Goal: Answer question/provide support

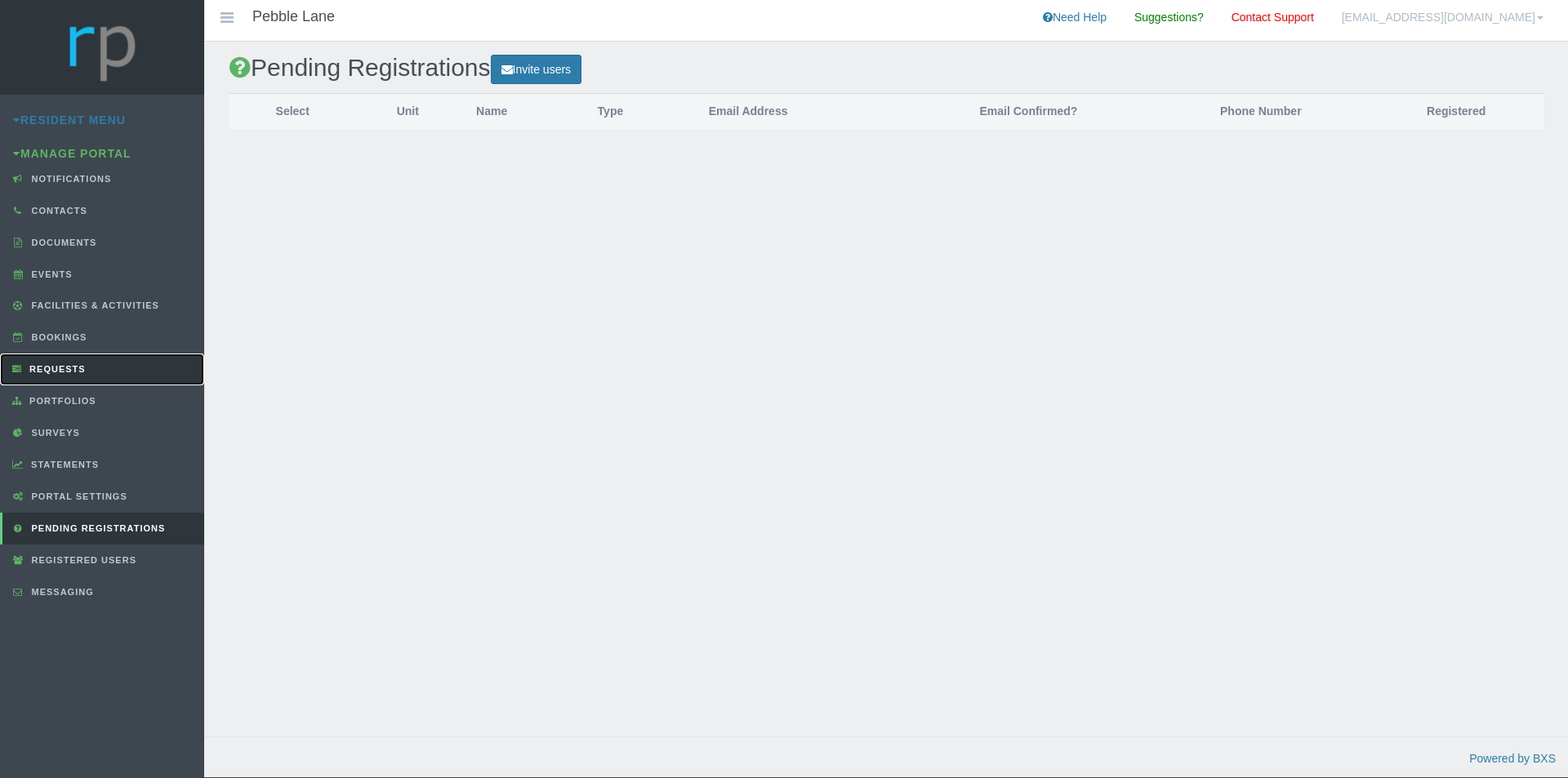
click at [59, 376] on link "Requests" at bounding box center [102, 370] width 204 height 32
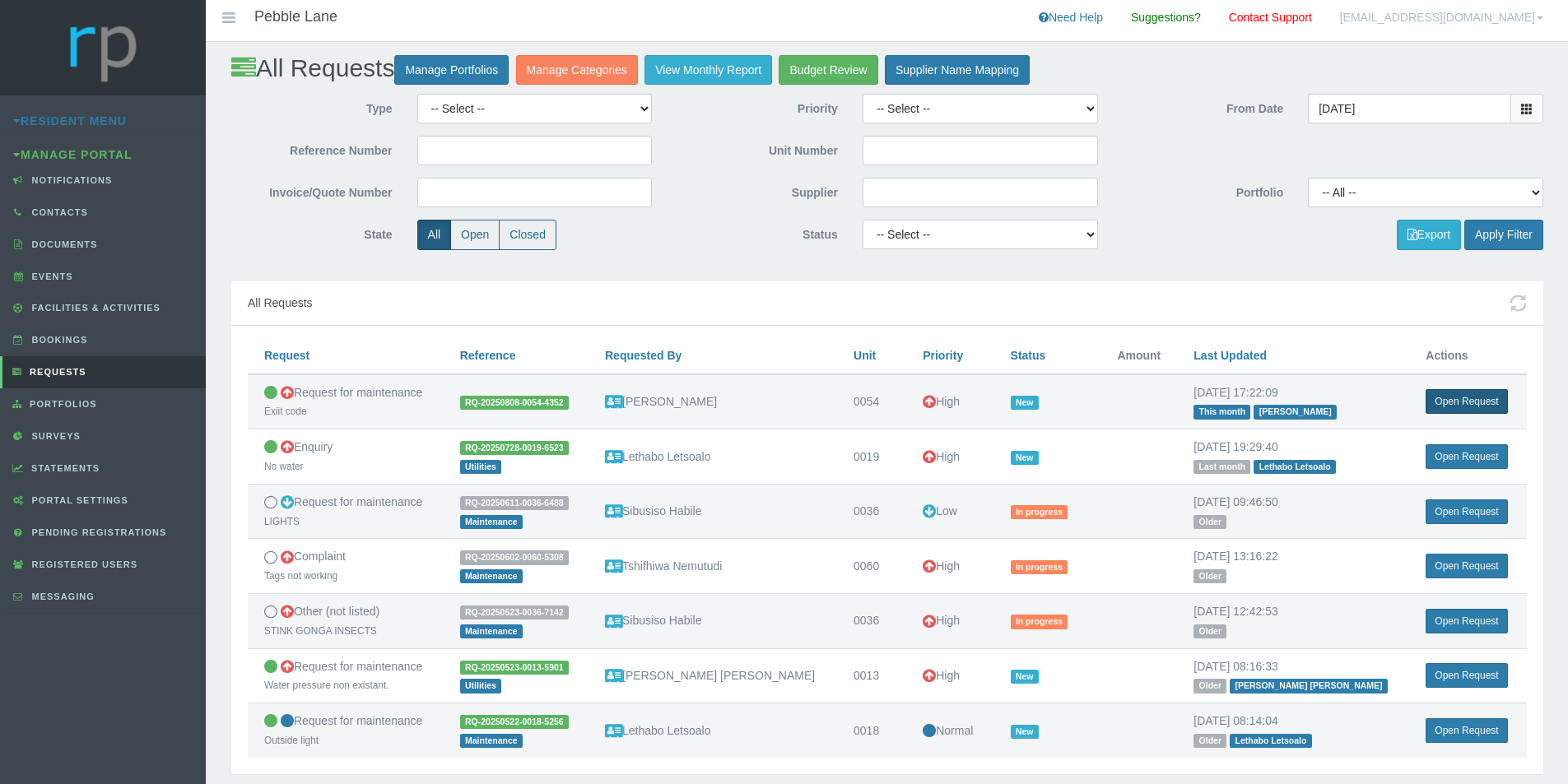
click at [1454, 404] on link "Open Request" at bounding box center [1466, 402] width 82 height 25
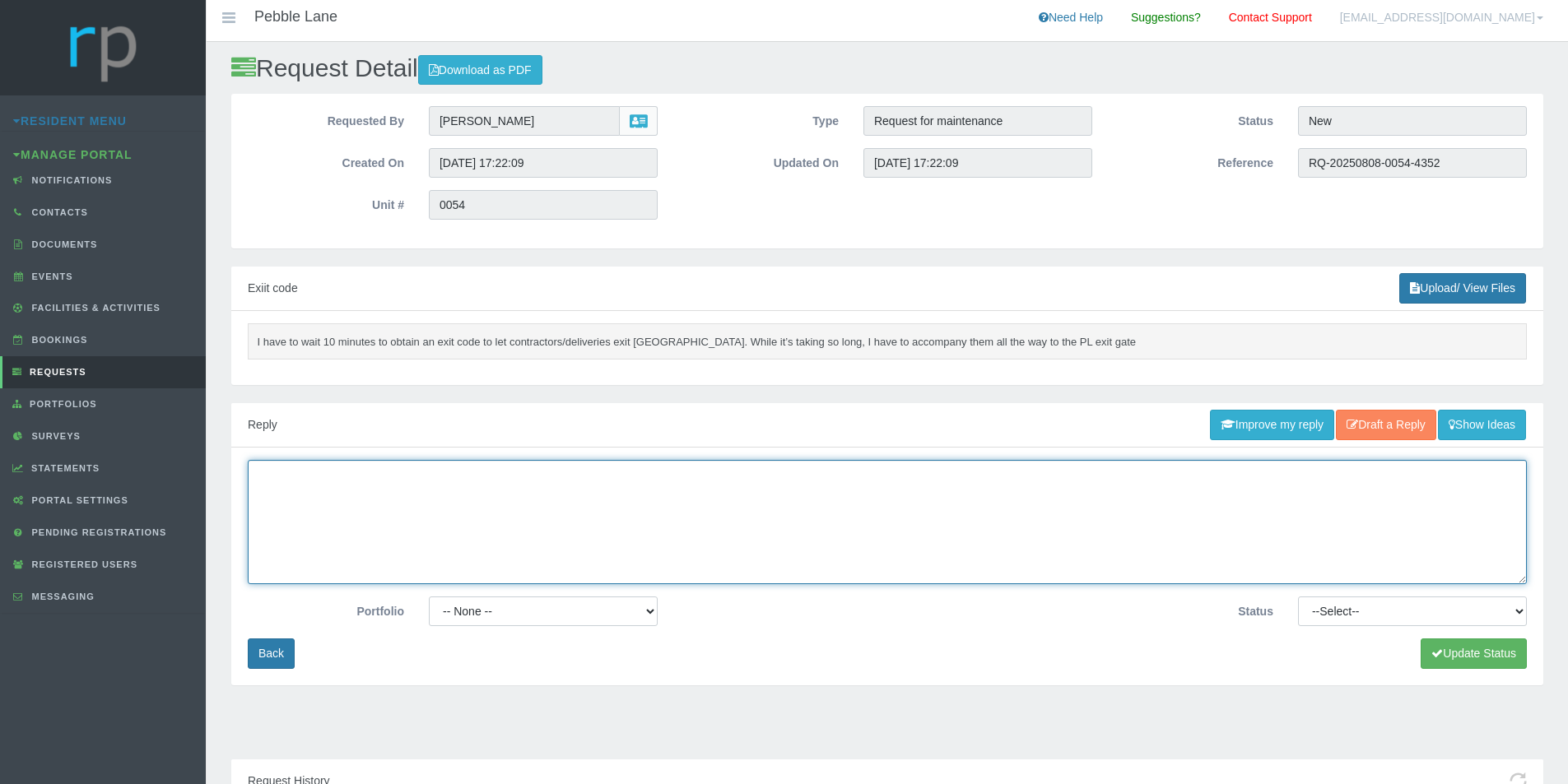
click at [495, 514] on textarea at bounding box center [888, 522] width 1279 height 124
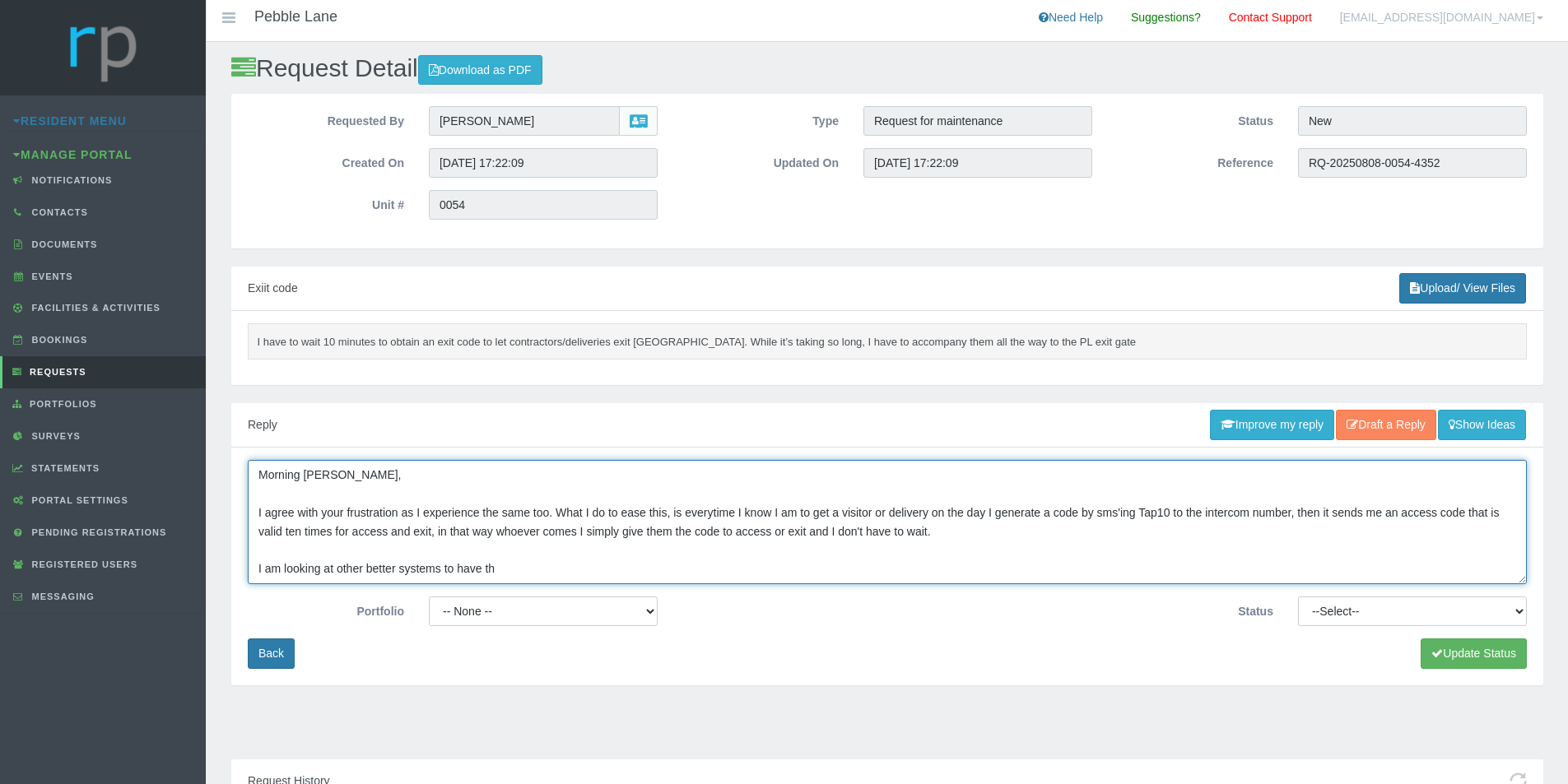
click at [523, 564] on textarea "Morning Barbara, I agree with your frustration as I experience the same too. Wh…" at bounding box center [888, 522] width 1279 height 124
type textarea "Morning Barbara, I agree with your frustration as I experience the same too. Wh…"
